Goal: Navigation & Orientation: Find specific page/section

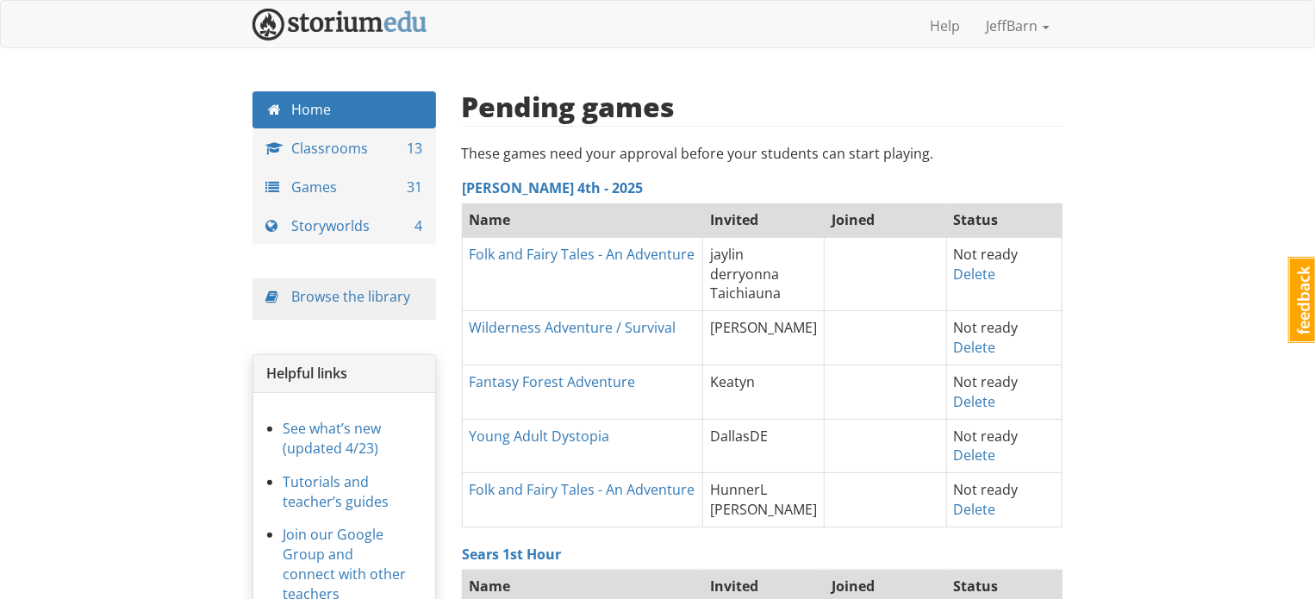
drag, startPoint x: 52, startPoint y: 255, endPoint x: 57, endPoint y: 234, distance: 21.3
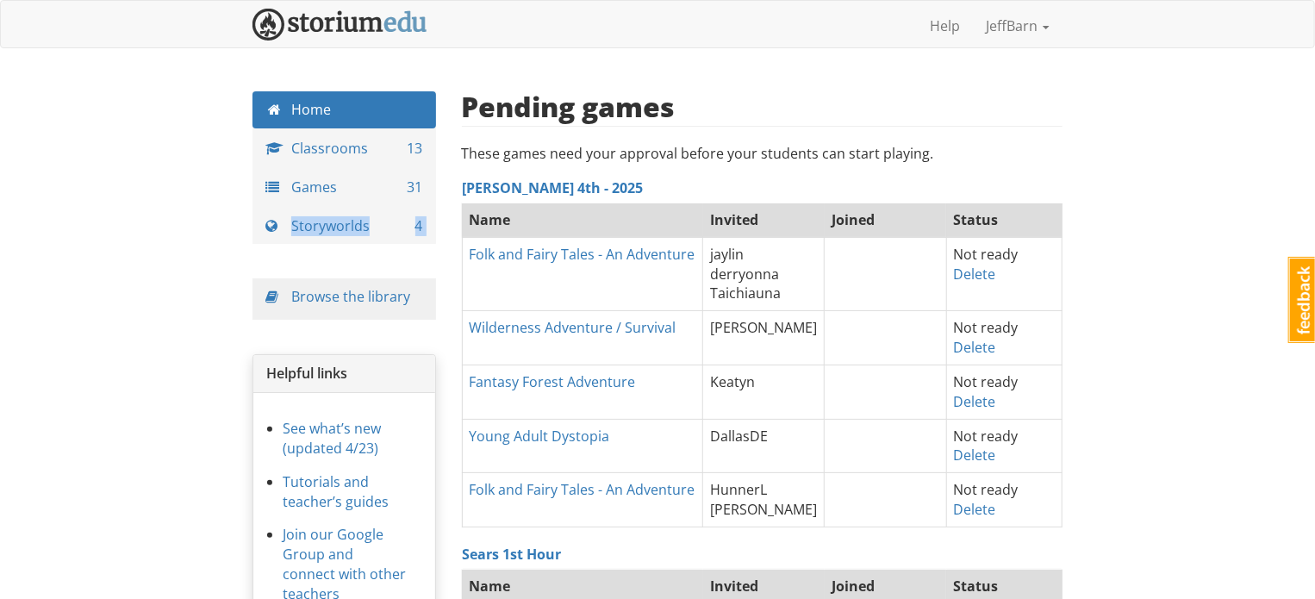
click at [399, 240] on link "Storyworlds 4" at bounding box center [344, 226] width 184 height 37
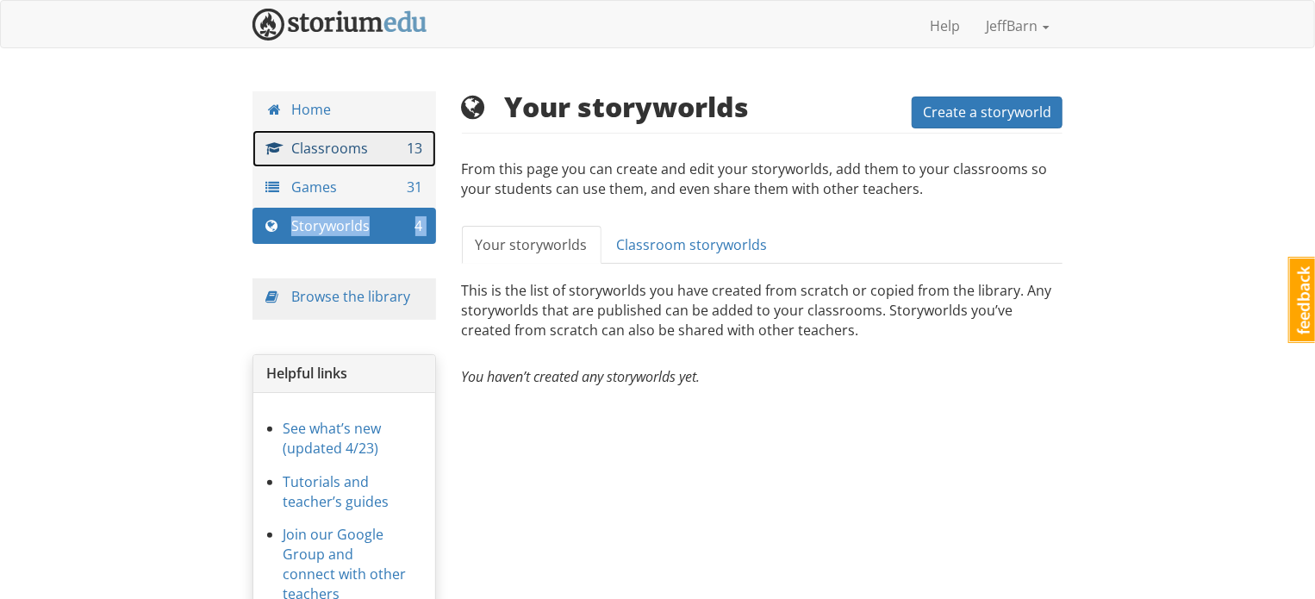
click at [372, 149] on link "Classrooms 13" at bounding box center [344, 148] width 184 height 37
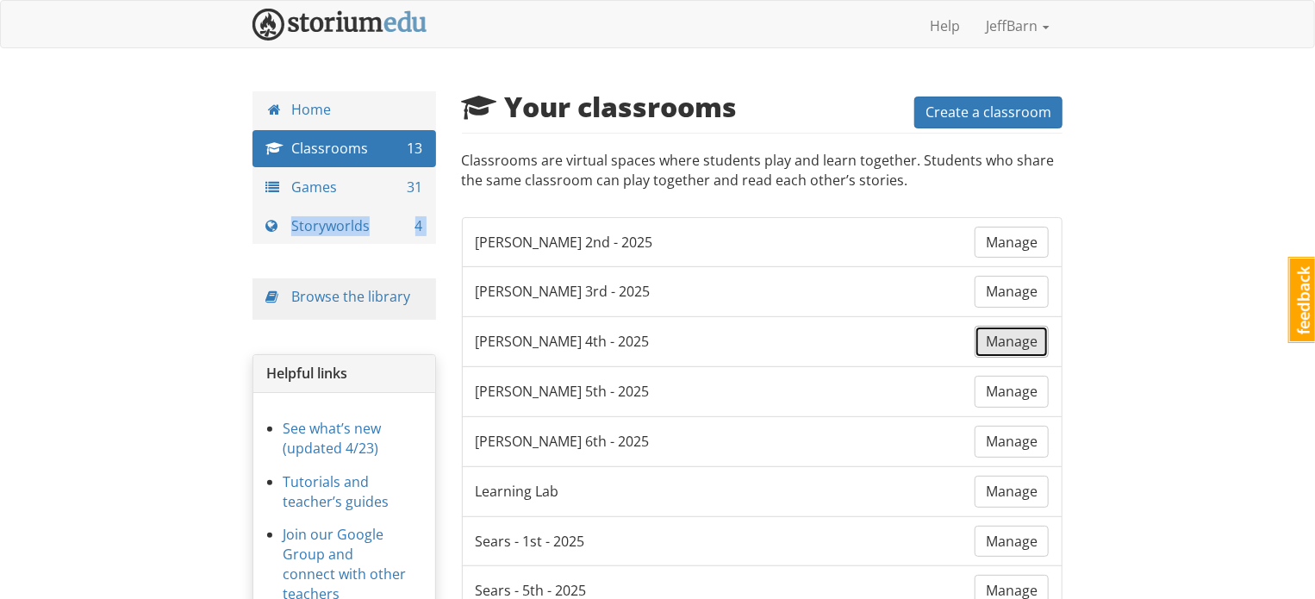
click at [1017, 342] on span "Manage" at bounding box center [1012, 341] width 52 height 19
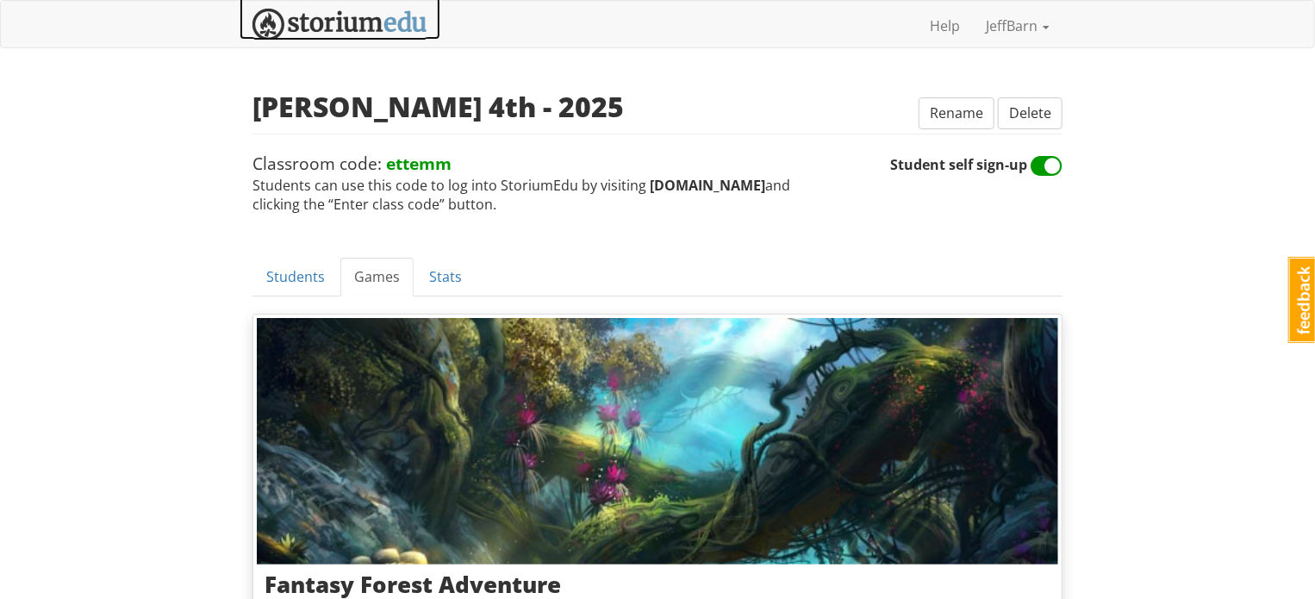
click at [372, 23] on img at bounding box center [339, 25] width 175 height 32
